Goal: Find specific page/section: Find specific page/section

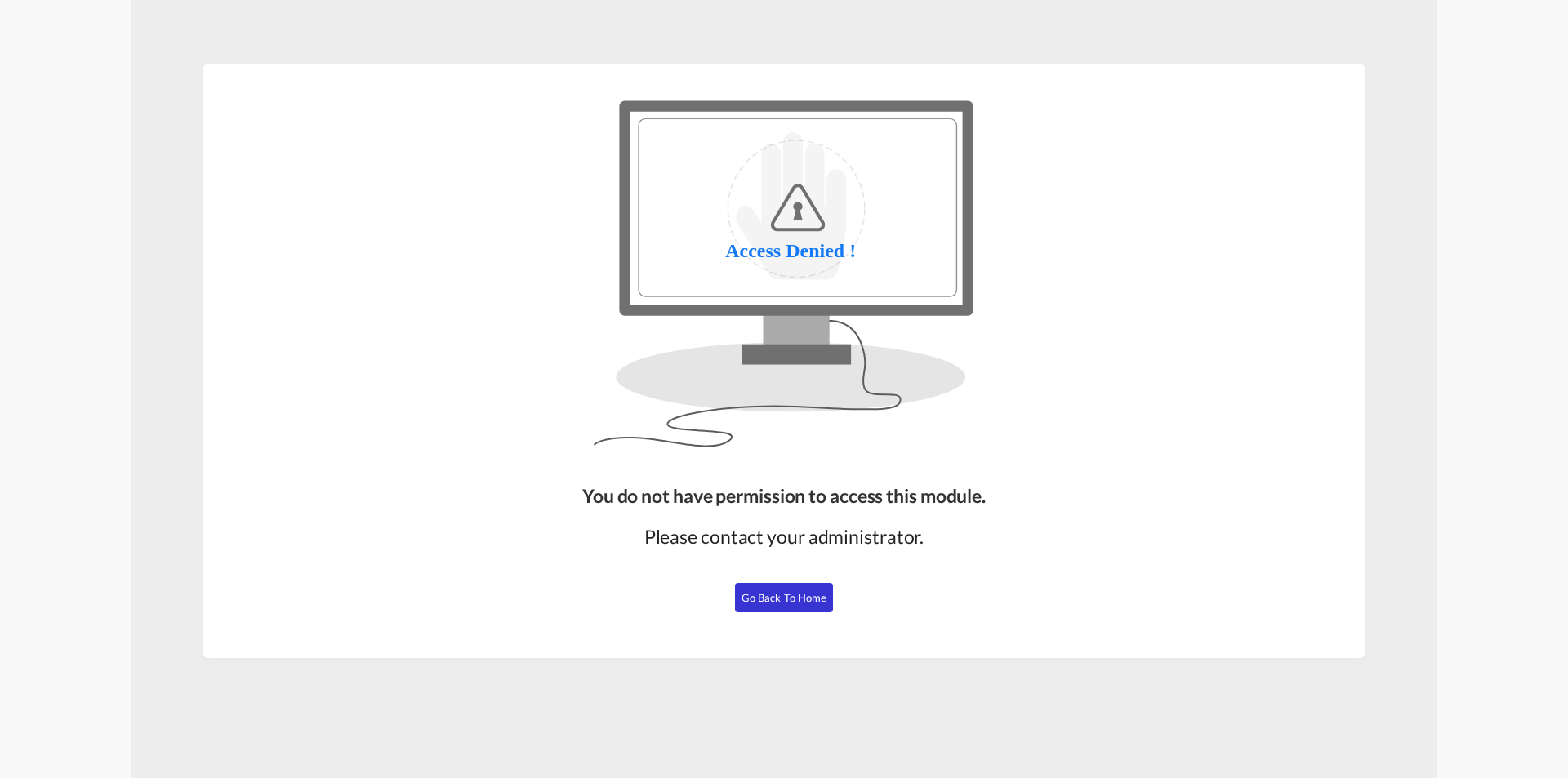
click at [813, 588] on button "Go Back to Home" at bounding box center [784, 597] width 98 height 29
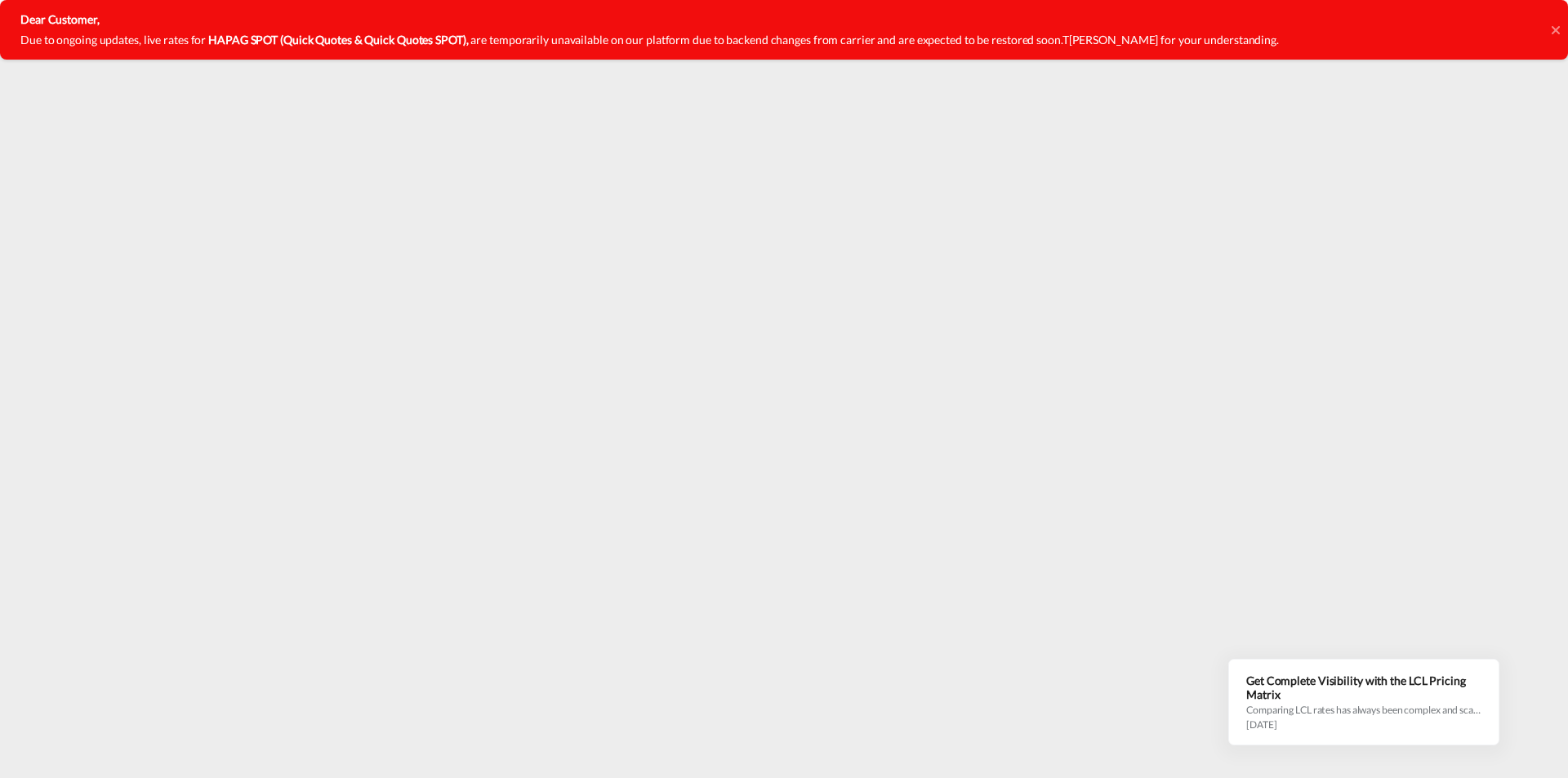
click at [1553, 29] on icon at bounding box center [1556, 30] width 8 height 13
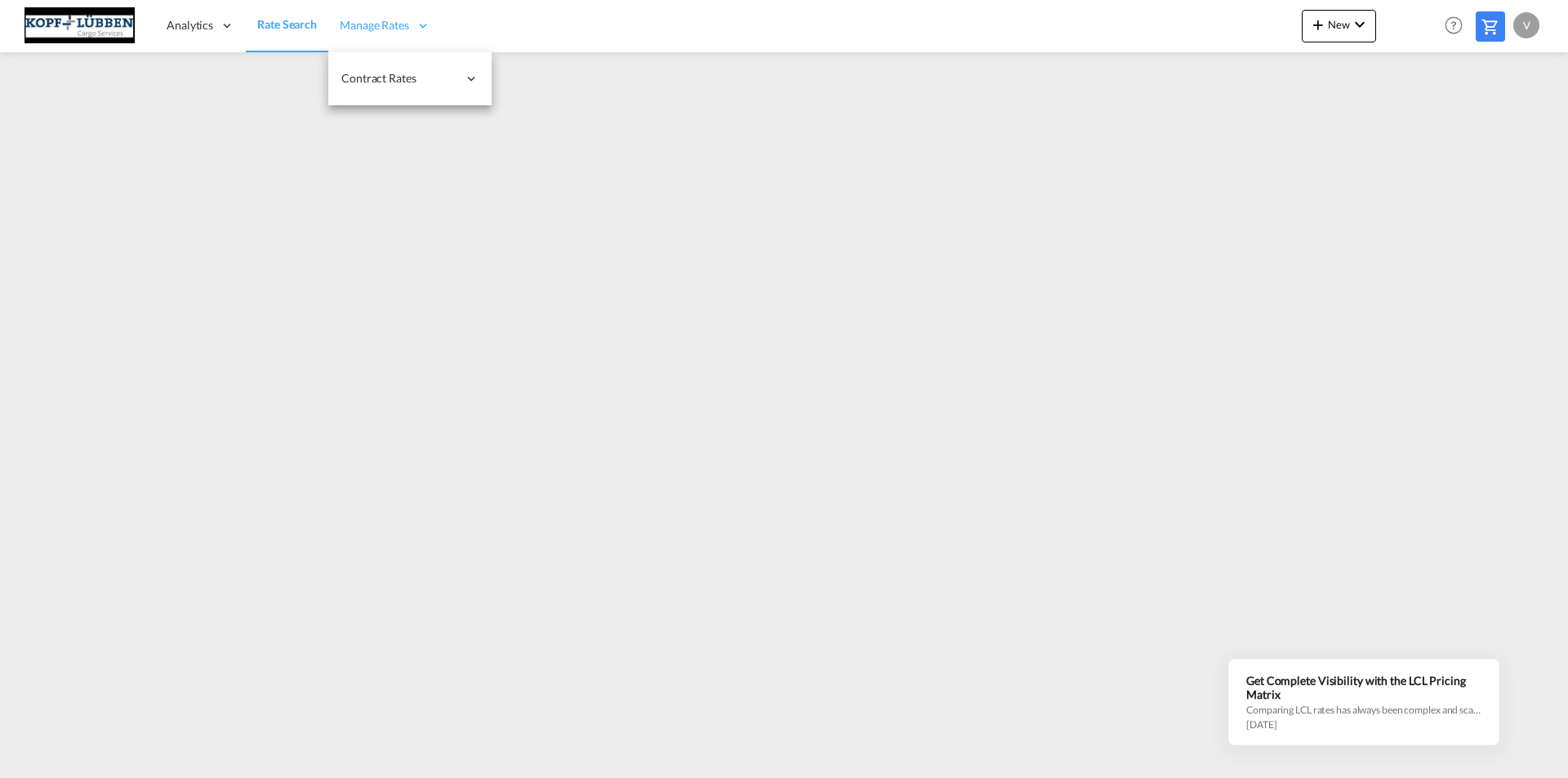
click at [371, 23] on span "Manage Rates" at bounding box center [375, 24] width 70 height 16
click at [369, 76] on span "Contract Rates" at bounding box center [399, 78] width 116 height 16
click at [528, 76] on span "My Rate Files" at bounding box center [538, 77] width 67 height 14
